Goal: Information Seeking & Learning: Learn about a topic

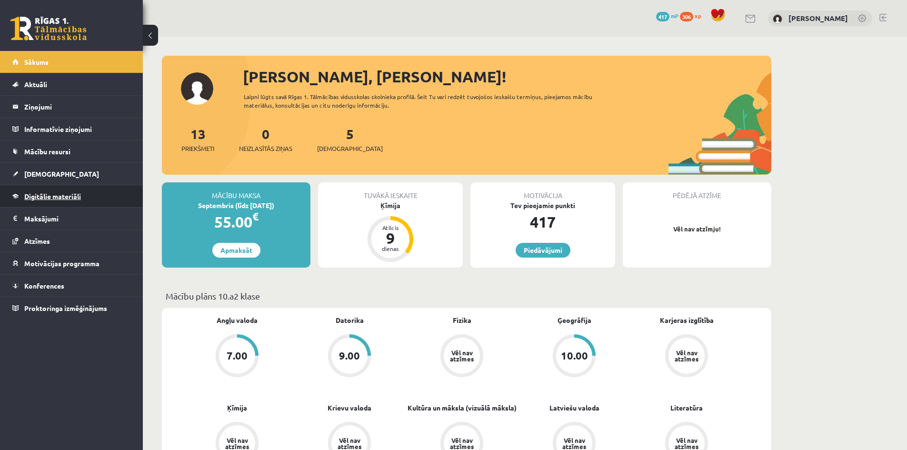
click at [103, 196] on link "Digitālie materiāli" at bounding box center [71, 196] width 119 height 22
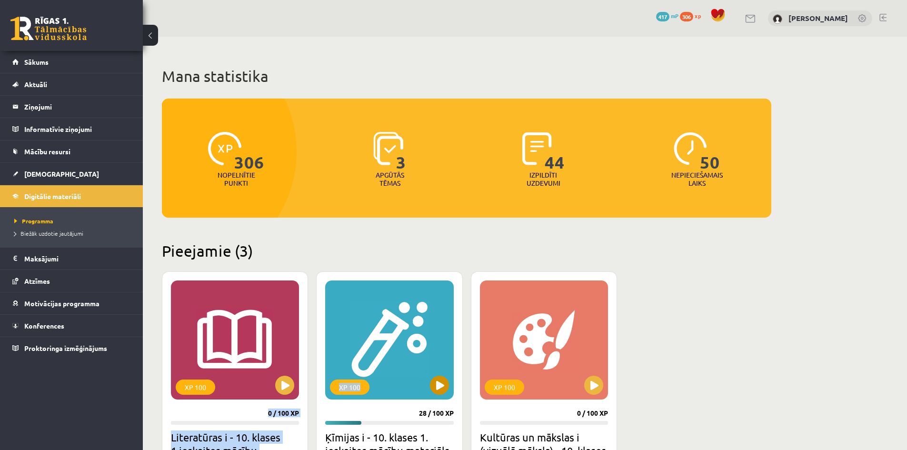
drag, startPoint x: 255, startPoint y: 327, endPoint x: 394, endPoint y: 313, distance: 139.7
click at [394, 313] on div "XP 100 0 / 100 XP Literatūras i - 10. klases 1.ieskaites mācību materiāls 7 uzd…" at bounding box center [466, 431] width 609 height 320
click at [394, 313] on div "XP 100" at bounding box center [389, 339] width 128 height 119
click at [425, 380] on div "XP 100" at bounding box center [389, 339] width 128 height 119
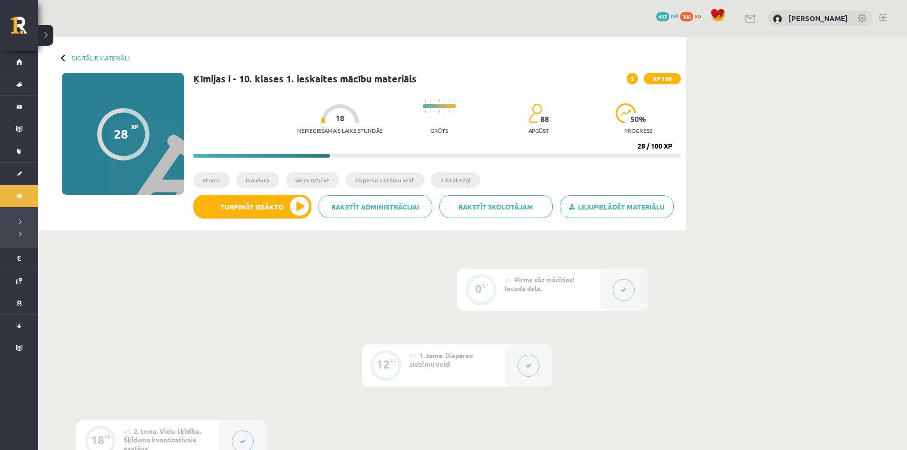
click at [243, 189] on ul "atoms molekula vielas uzbūve disperso sistēmu veidi kristālrežģi" at bounding box center [437, 183] width 488 height 23
click at [241, 205] on button "Turpināt iesākto" at bounding box center [252, 207] width 118 height 24
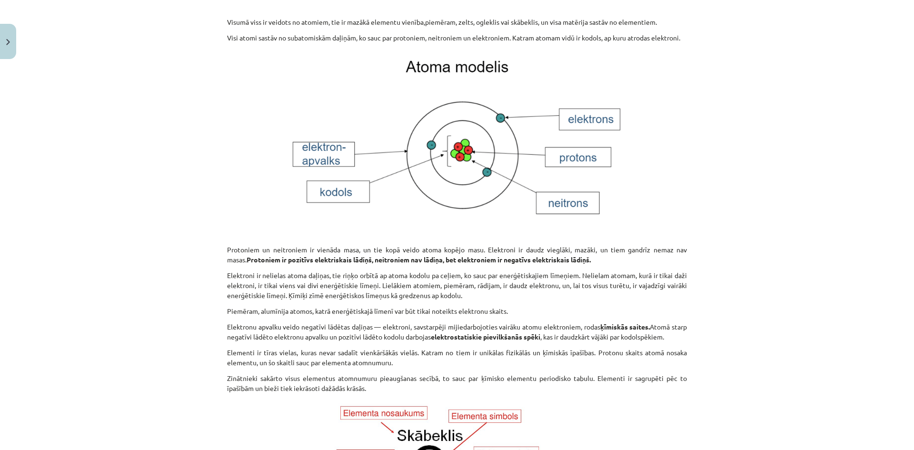
scroll to position [333, 0]
click at [464, 335] on p "Elektronu apvalku veido negatīvi lādētas daļiņas — elektroni, savstarpēji mijie…" at bounding box center [457, 330] width 460 height 20
drag, startPoint x: 282, startPoint y: 246, endPoint x: 413, endPoint y: 251, distance: 131.0
click at [413, 251] on p "Protoniem un neitroniem ir vienāda masa, un tie kopā veido atoma kopējo masu. E…" at bounding box center [457, 253] width 460 height 20
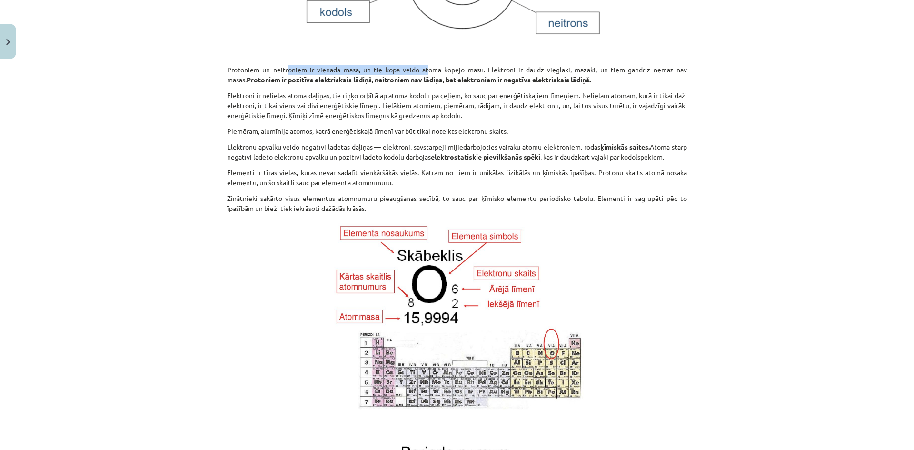
scroll to position [476, 0]
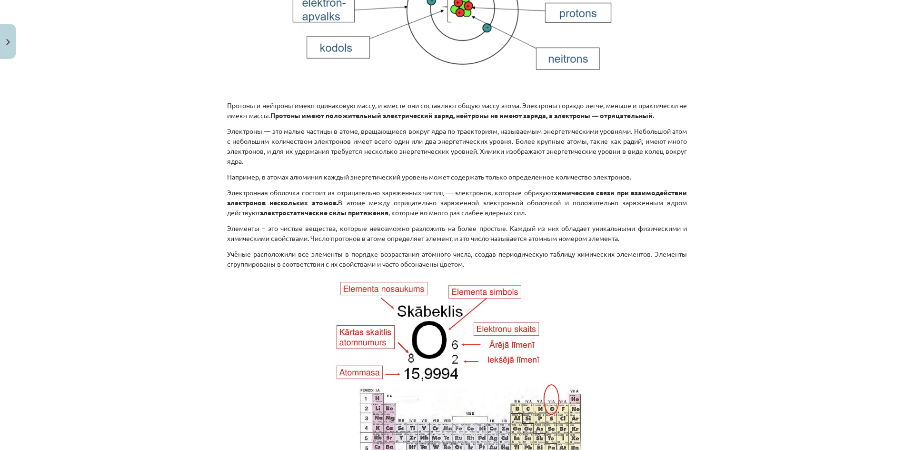
click at [721, 222] on div "Тема исследования: Химия I - 10 класс, 1-й тест, учебный материал #4 Тема 3. Ст…" at bounding box center [457, 225] width 914 height 450
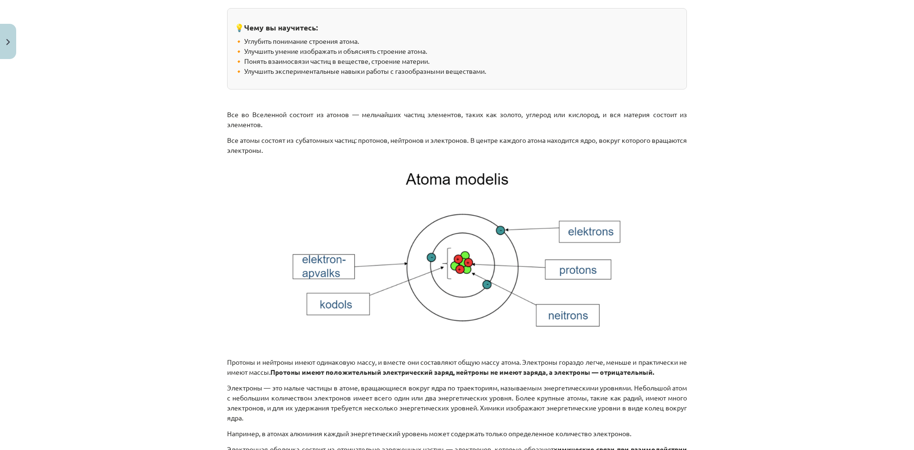
scroll to position [258, 0]
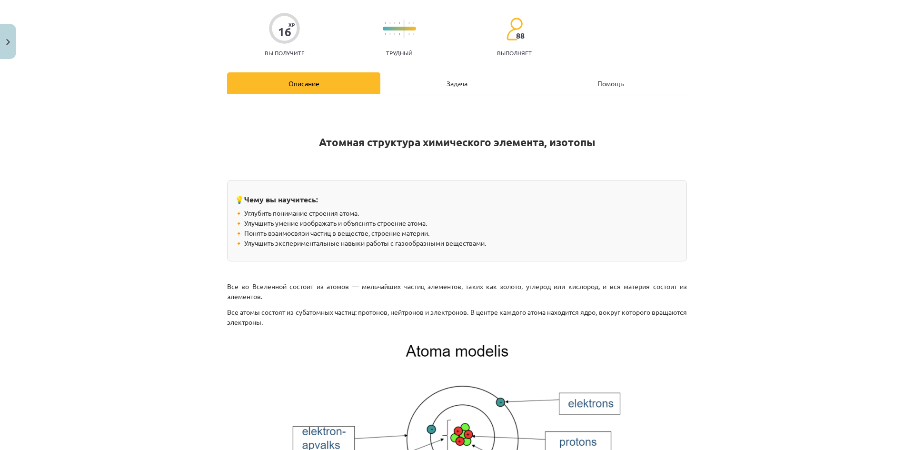
click at [431, 85] on div "Задача" at bounding box center [456, 82] width 153 height 21
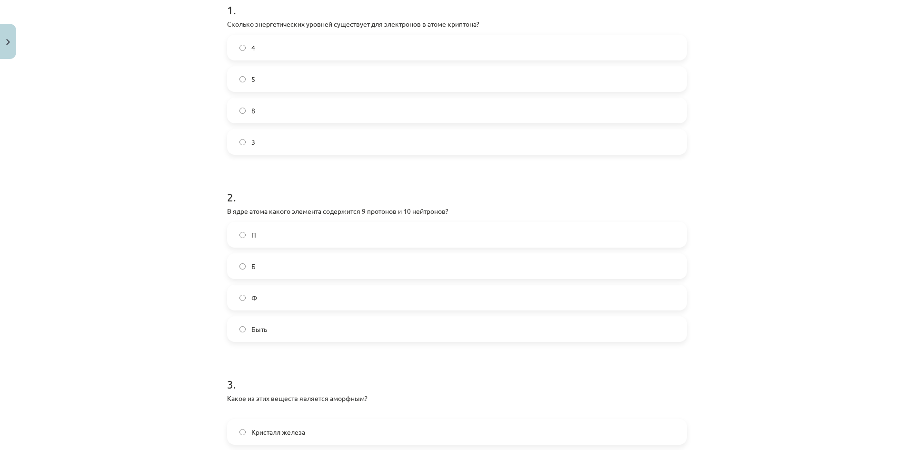
scroll to position [0, 0]
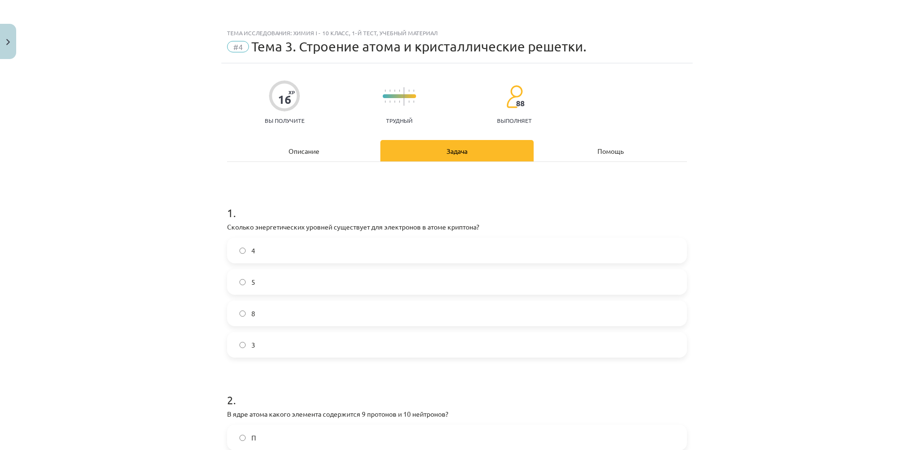
click at [315, 158] on div "Описание" at bounding box center [303, 150] width 153 height 21
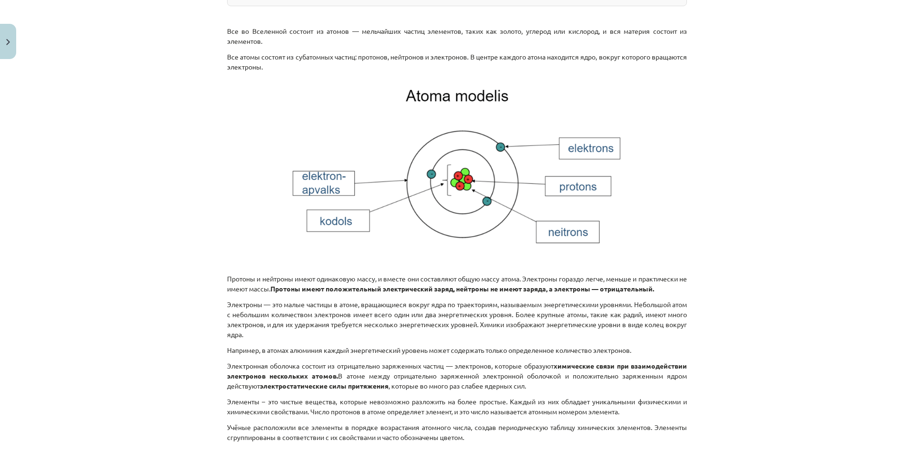
scroll to position [309, 0]
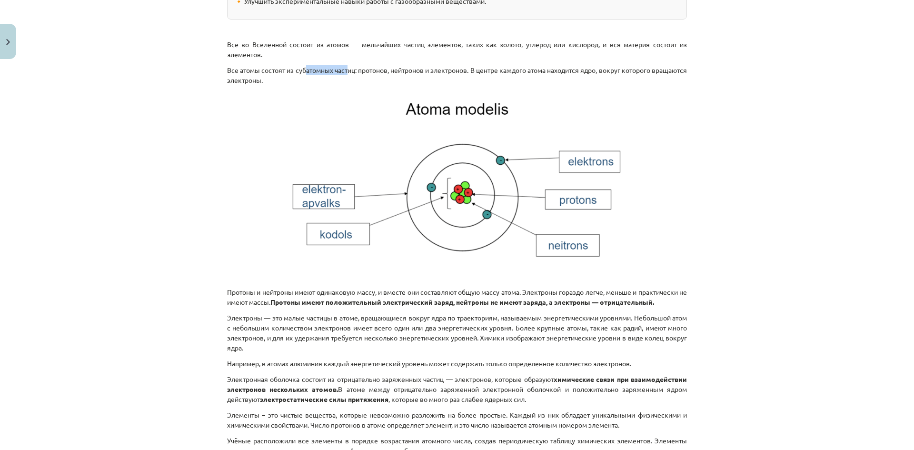
drag, startPoint x: 332, startPoint y: 71, endPoint x: 355, endPoint y: 71, distance: 22.9
click at [355, 71] on font "Все атомы состоят из субатомных частиц: протонов, нейтронов и электронов. В цен…" at bounding box center [457, 75] width 460 height 19
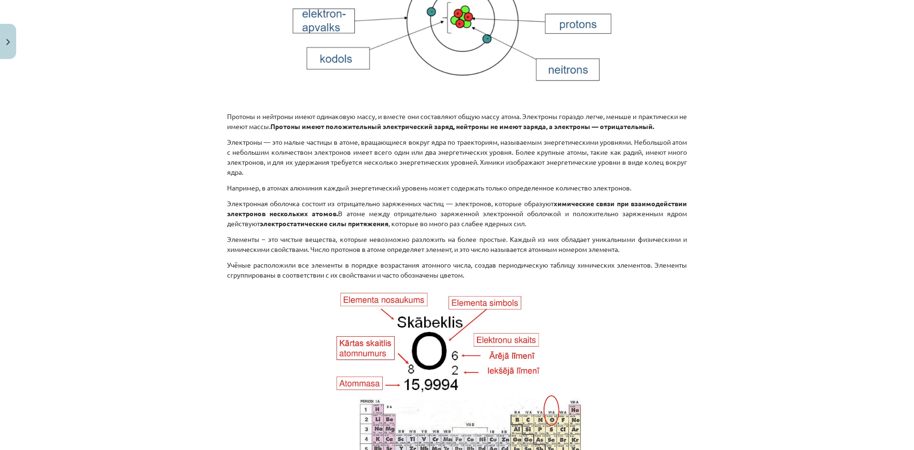
scroll to position [500, 0]
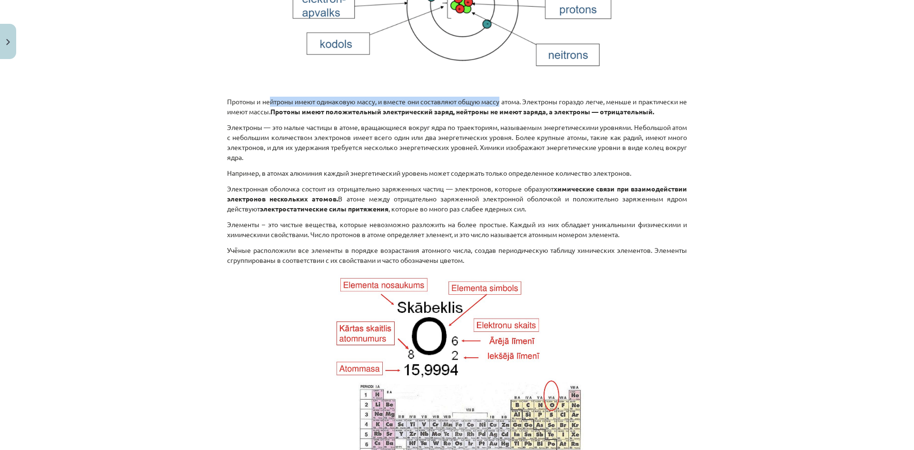
drag, startPoint x: 267, startPoint y: 101, endPoint x: 502, endPoint y: 104, distance: 235.2
click at [502, 104] on p "Протоны и нейтроны имеют одинаковую массу, и вместе они составляют общую массу …" at bounding box center [457, 107] width 460 height 20
click at [252, 109] on font "Протоны и нейтроны имеют одинаковую массу, и вместе они составляют общую массу …" at bounding box center [457, 106] width 460 height 19
drag, startPoint x: 273, startPoint y: 110, endPoint x: 279, endPoint y: 113, distance: 6.8
click at [279, 113] on p "Протоны и нейтроны имеют одинаковую массу, и вместе они составляют общую массу …" at bounding box center [457, 107] width 460 height 20
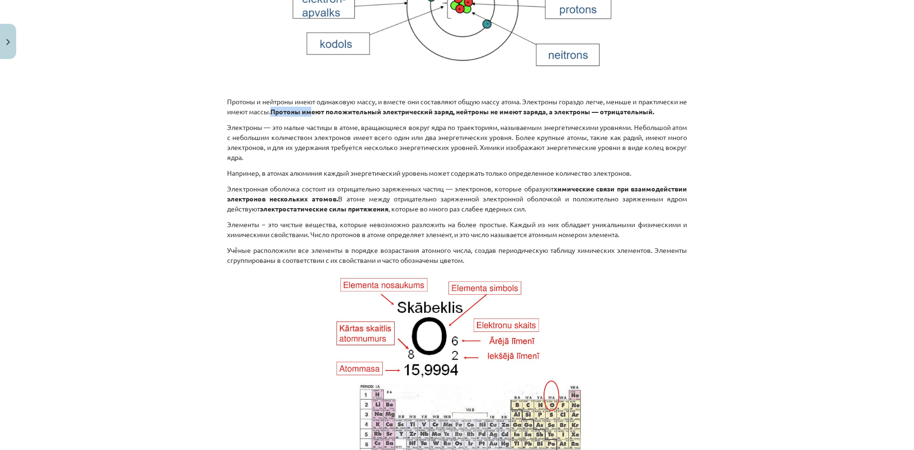
drag, startPoint x: 279, startPoint y: 112, endPoint x: 319, endPoint y: 114, distance: 39.1
click at [319, 114] on p "Протоны и нейтроны имеют одинаковую массу, и вместе они составляют общую массу …" at bounding box center [457, 107] width 460 height 20
drag, startPoint x: 466, startPoint y: 108, endPoint x: 680, endPoint y: 113, distance: 214.3
click at [680, 113] on p "Протоны и нейтроны имеют одинаковую массу, и вместе они составляют общую массу …" at bounding box center [457, 107] width 460 height 20
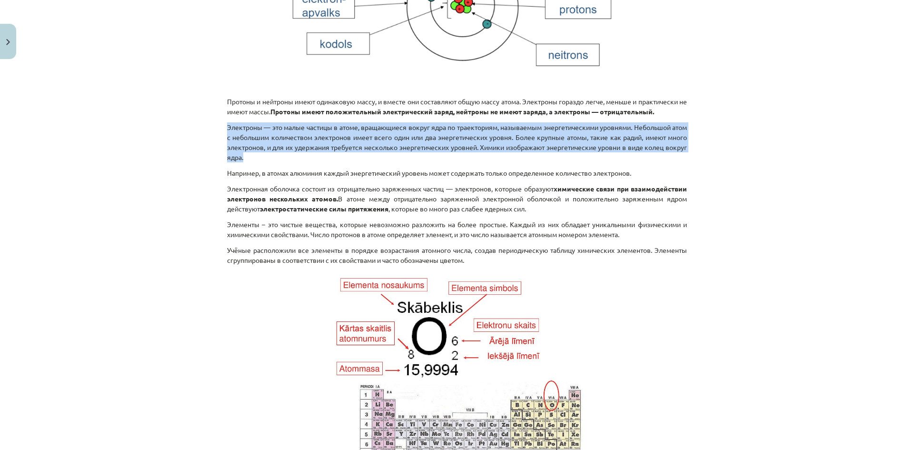
drag, startPoint x: 223, startPoint y: 126, endPoint x: 719, endPoint y: 154, distance: 497.4
click at [719, 154] on div "Тема исследования: Химия I - 10 класс, 1-й тест, учебный материал #4 Тема 3. Ст…" at bounding box center [457, 225] width 914 height 450
click at [529, 129] on font "Электроны — это малые частицы в атоме, вращающиеся вокруг ядра по траекториям, …" at bounding box center [457, 142] width 460 height 39
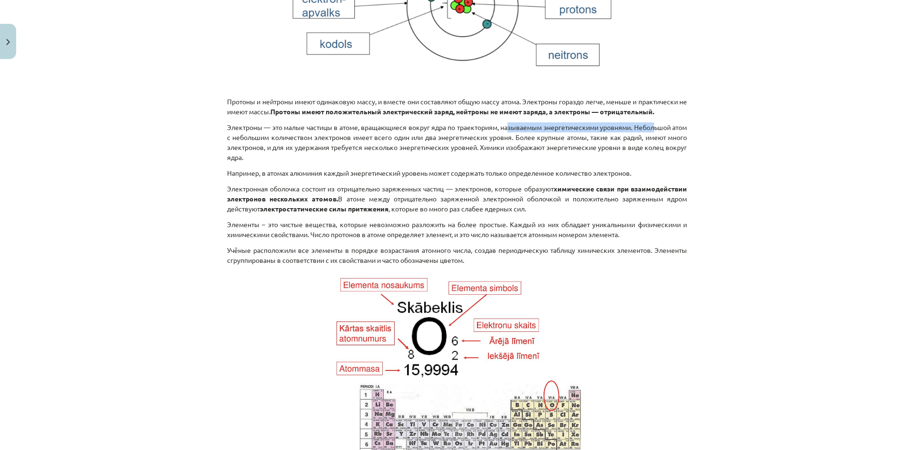
drag, startPoint x: 518, startPoint y: 129, endPoint x: 667, endPoint y: 128, distance: 149.0
click at [667, 128] on font "Электроны — это малые частицы в атоме, вращающиеся вокруг ядра по траекториям, …" at bounding box center [457, 142] width 460 height 39
click at [510, 147] on font "Электроны — это малые частицы в атоме, вращающиеся вокруг ядра по траекториям, …" at bounding box center [457, 142] width 460 height 39
